Goal: Task Accomplishment & Management: Complete application form

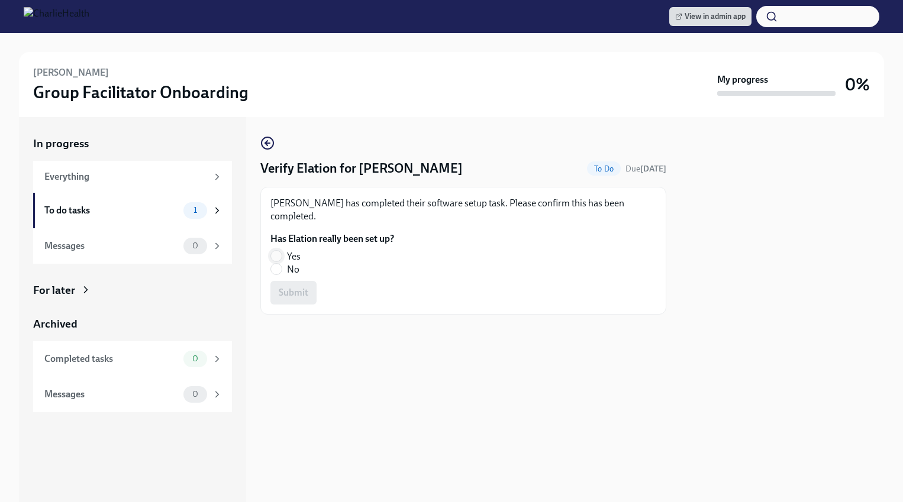
click at [273, 254] on input "Yes" at bounding box center [276, 256] width 11 height 11
radio input "true"
click at [292, 295] on span "Submit" at bounding box center [294, 293] width 30 height 12
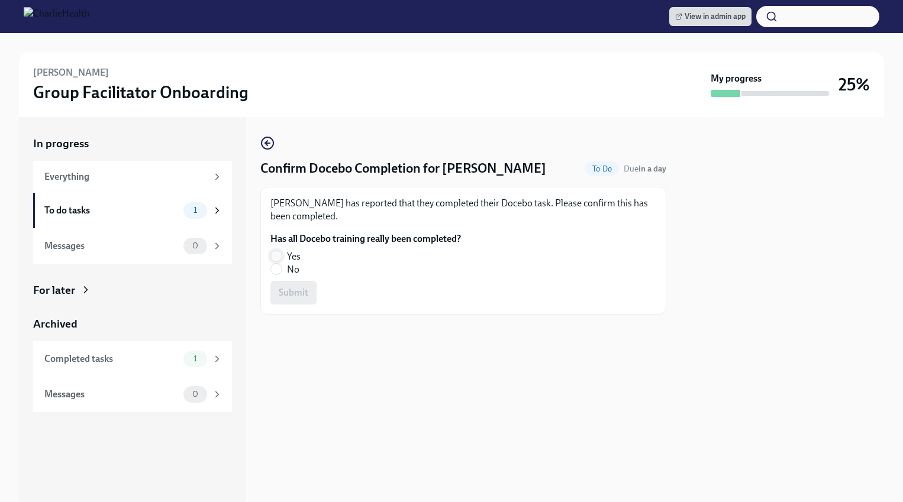
click at [276, 252] on input "Yes" at bounding box center [276, 256] width 11 height 11
radio input "true"
click at [295, 289] on span "Submit" at bounding box center [294, 293] width 30 height 12
